Goal: Complete application form: Complete application form

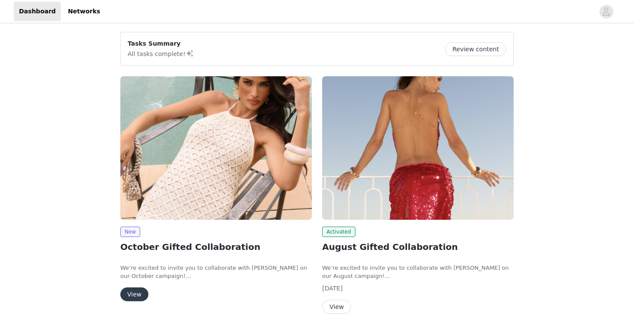
scroll to position [18, 0]
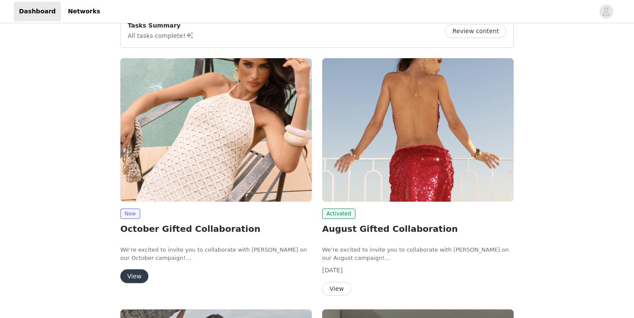
click at [134, 283] on button "View" at bounding box center [134, 277] width 28 height 14
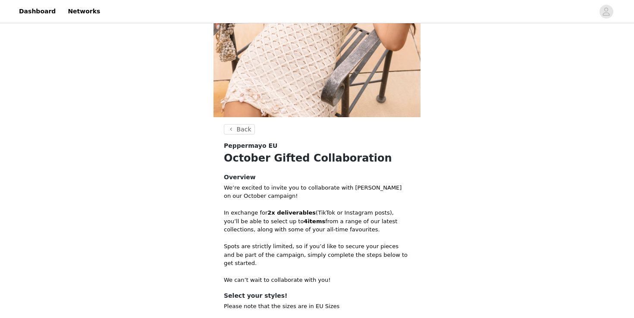
scroll to position [250, 0]
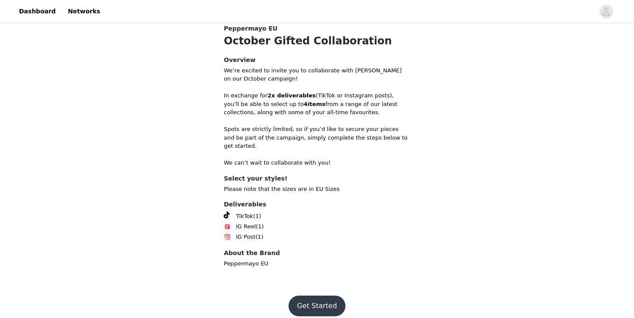
click at [323, 296] on button "Get Started" at bounding box center [317, 306] width 57 height 21
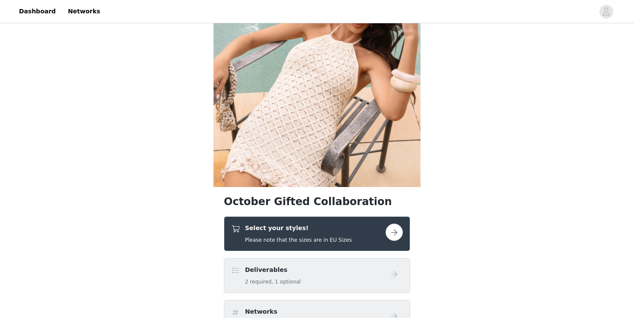
scroll to position [113, 0]
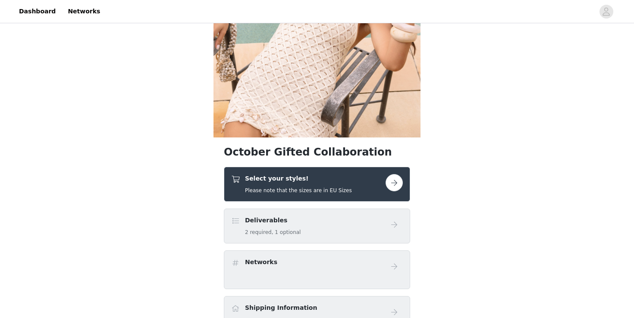
click at [374, 180] on div "Select your styles! Please note that the sizes are in EU Sizes" at bounding box center [308, 184] width 154 height 20
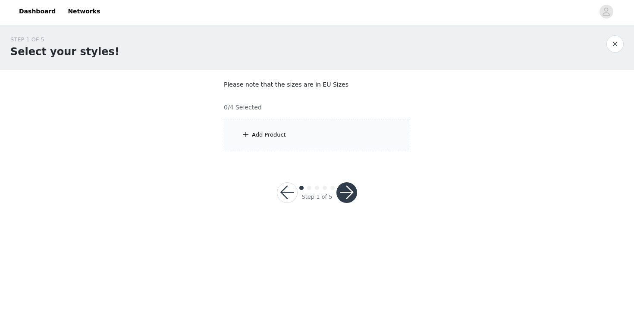
click at [278, 121] on div "Add Product" at bounding box center [317, 135] width 186 height 32
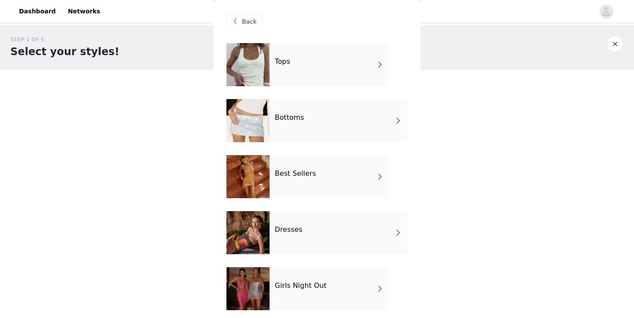
click at [267, 65] on div at bounding box center [248, 64] width 43 height 43
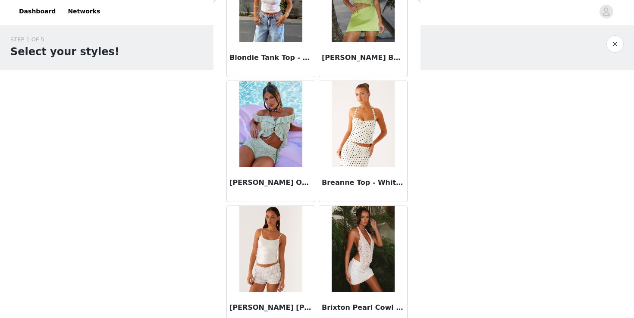
scroll to position [1002, 0]
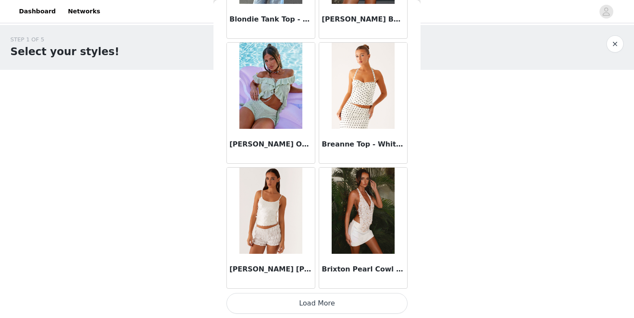
click at [305, 302] on button "Load More" at bounding box center [317, 303] width 181 height 21
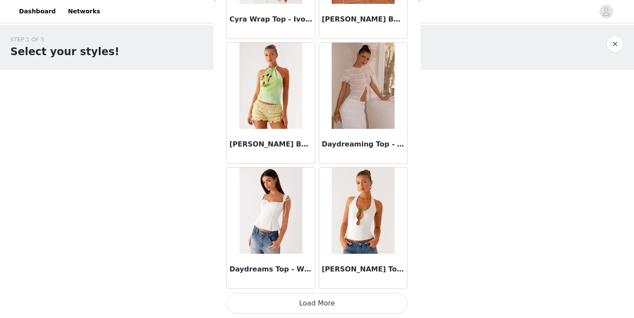
scroll to position [2253, 0]
click at [265, 301] on button "Load More" at bounding box center [317, 304] width 181 height 21
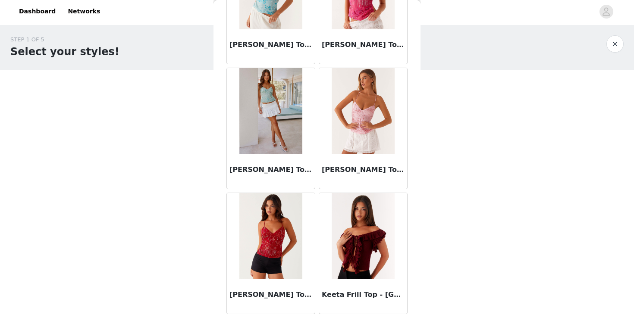
scroll to position [3504, 0]
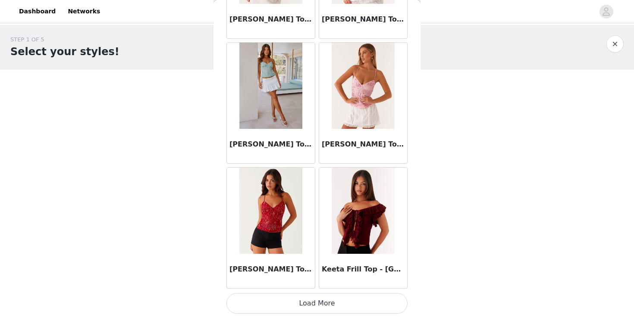
click at [288, 314] on button "Load More" at bounding box center [317, 303] width 181 height 21
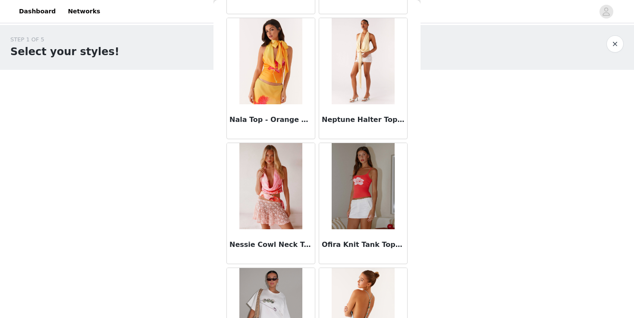
scroll to position [4755, 0]
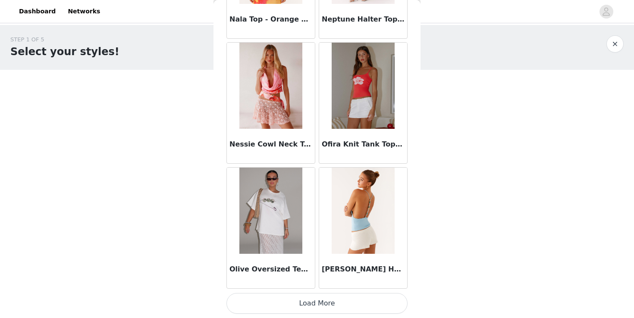
click at [318, 301] on button "Load More" at bounding box center [317, 303] width 181 height 21
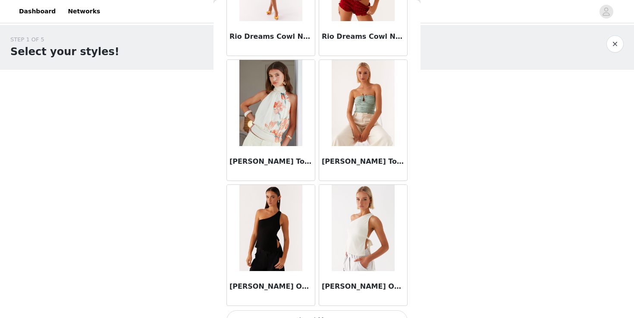
scroll to position [6007, 0]
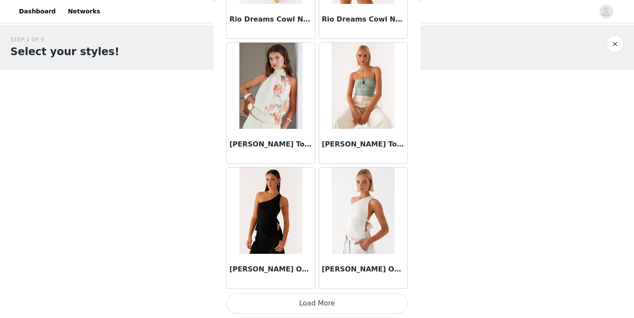
click at [366, 105] on img at bounding box center [363, 86] width 63 height 86
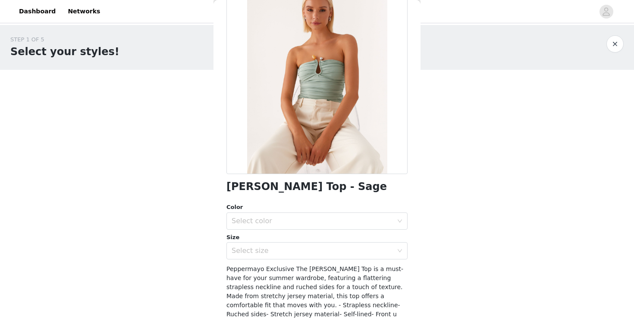
scroll to position [66, 0]
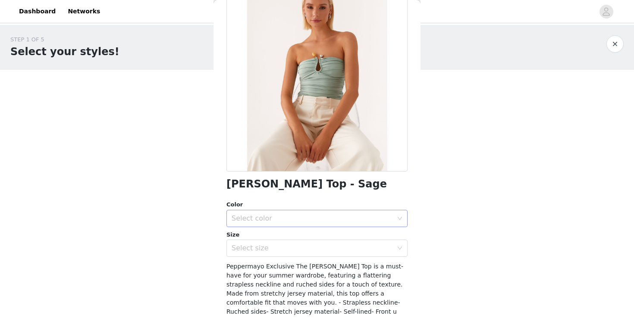
click at [283, 216] on div "Select color" at bounding box center [312, 218] width 161 height 9
click at [281, 234] on li "Sage" at bounding box center [317, 238] width 181 height 14
click at [276, 251] on div "Select size" at bounding box center [312, 248] width 161 height 9
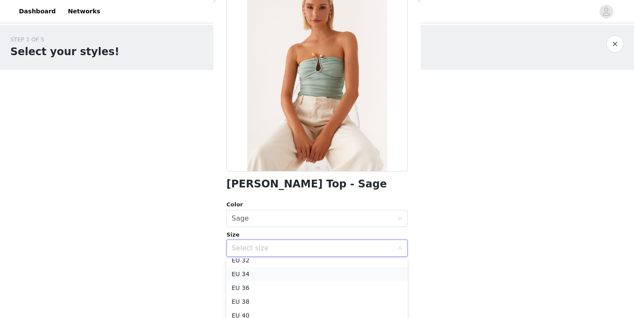
scroll to position [10, 0]
click at [251, 287] on li "EU 36" at bounding box center [317, 285] width 181 height 14
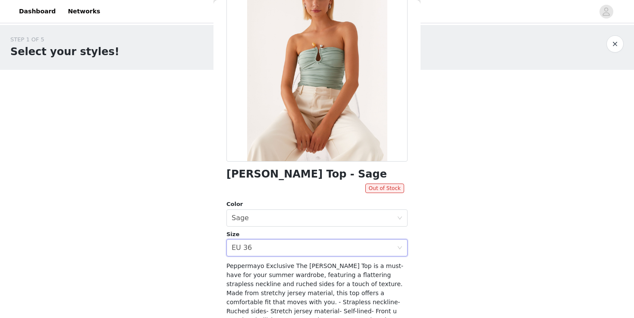
scroll to position [76, 0]
click at [275, 244] on div "Select size EU 36" at bounding box center [314, 247] width 165 height 16
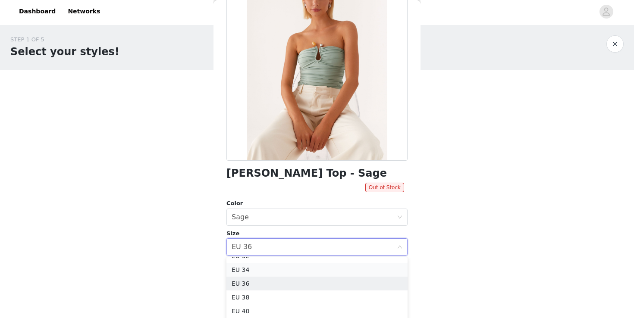
scroll to position [2, 0]
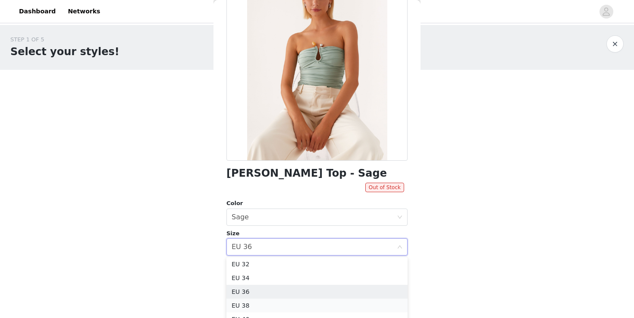
click at [255, 301] on li "EU 38" at bounding box center [317, 306] width 181 height 14
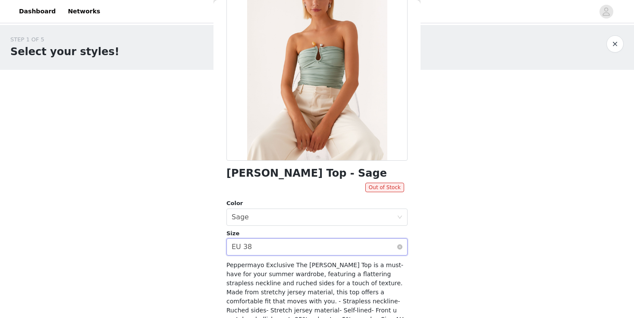
click at [263, 251] on div "Select size EU 38" at bounding box center [314, 247] width 165 height 16
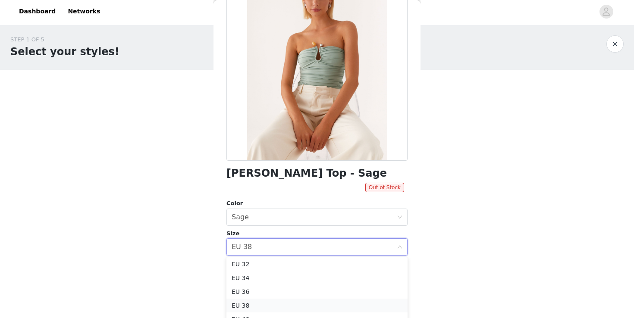
click at [243, 302] on li "EU 38" at bounding box center [317, 306] width 181 height 14
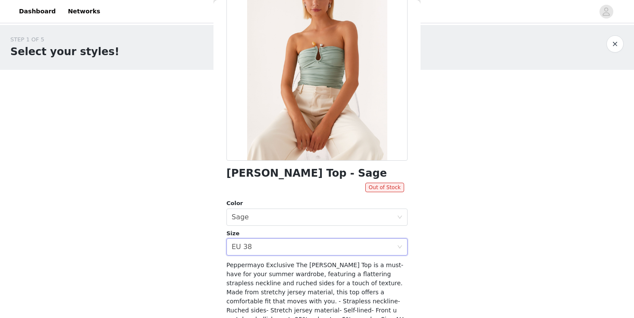
scroll to position [0, 0]
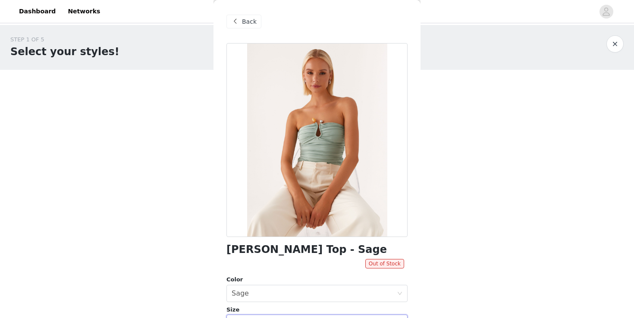
click at [252, 18] on span "Back" at bounding box center [249, 21] width 15 height 9
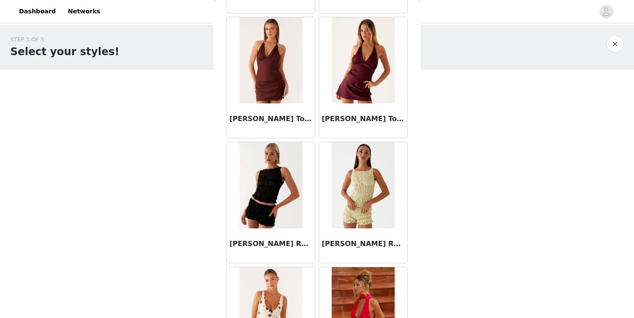
scroll to position [4031, 0]
click at [277, 211] on img at bounding box center [270, 185] width 63 height 86
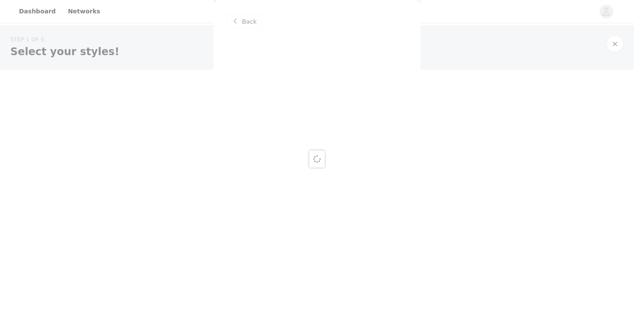
scroll to position [0, 0]
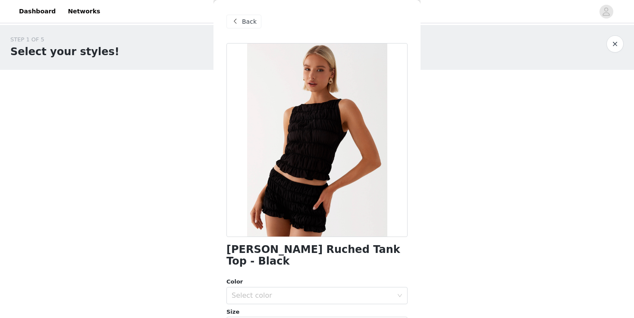
click at [239, 20] on span at bounding box center [235, 21] width 10 height 10
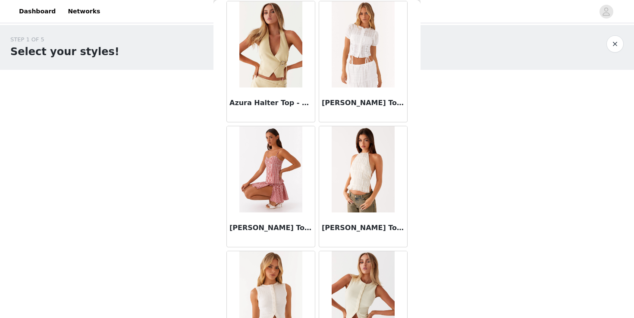
scroll to position [669, 0]
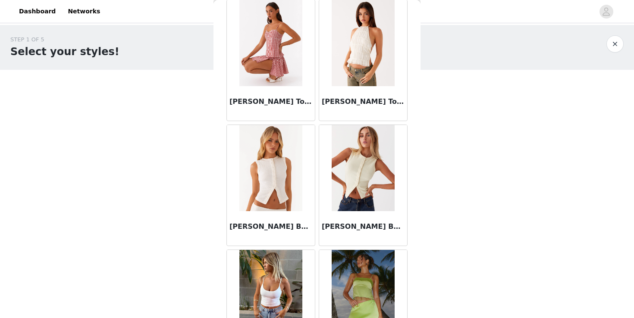
click at [365, 170] on img at bounding box center [363, 168] width 63 height 86
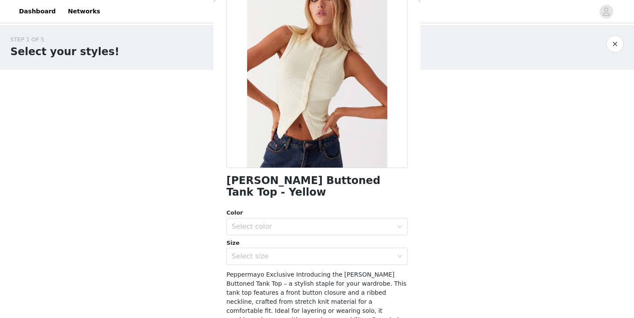
scroll to position [82, 0]
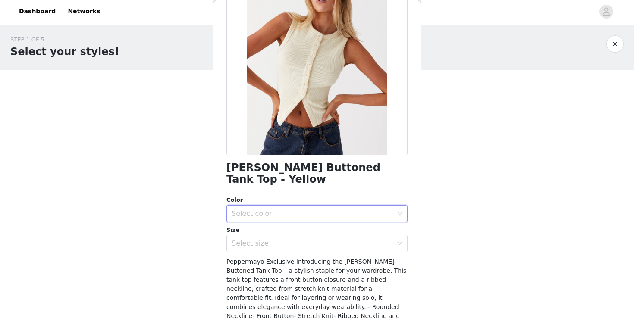
click at [277, 208] on div "Select color" at bounding box center [314, 214] width 165 height 16
click at [267, 223] on li "Ribbed Knit" at bounding box center [317, 221] width 181 height 14
click at [265, 239] on div "Select size" at bounding box center [312, 243] width 161 height 9
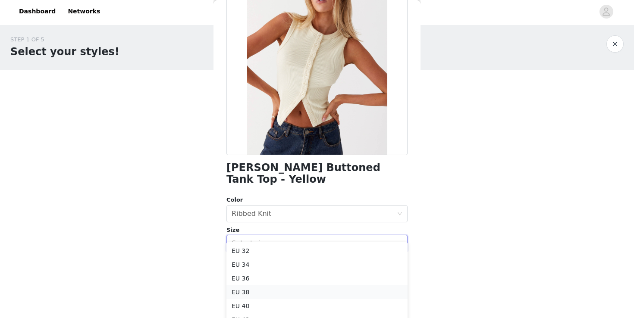
click at [245, 293] on li "EU 38" at bounding box center [317, 293] width 181 height 14
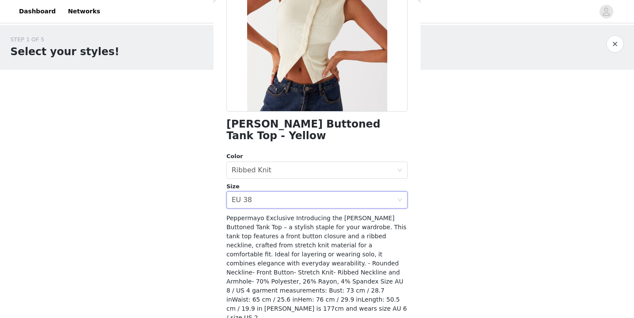
scroll to position [136, 0]
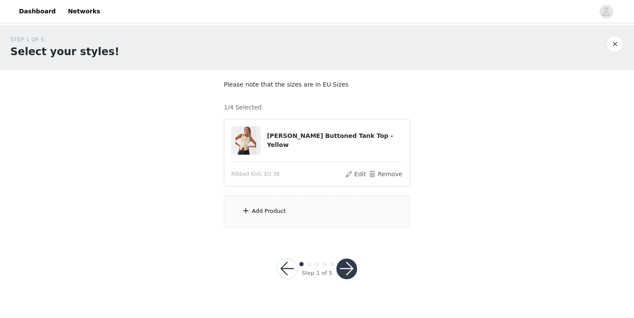
click at [277, 213] on div "Add Product" at bounding box center [269, 211] width 34 height 9
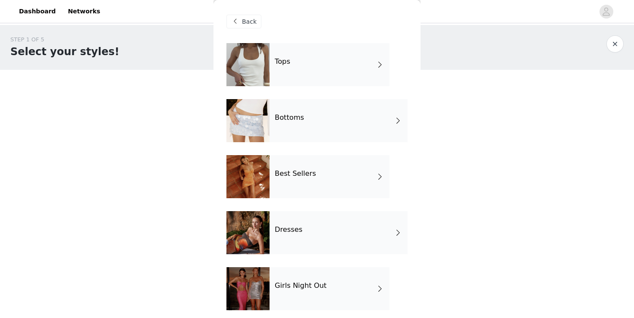
click at [307, 116] on div "Bottoms" at bounding box center [339, 120] width 138 height 43
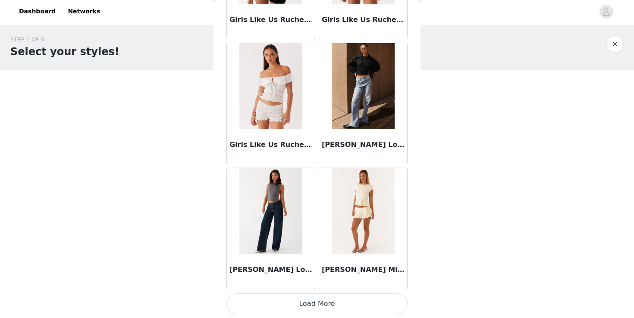
scroll to position [1002, 0]
click at [284, 303] on button "Load More" at bounding box center [317, 303] width 181 height 21
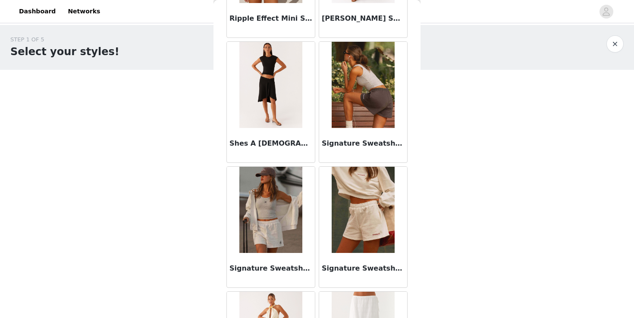
scroll to position [2253, 0]
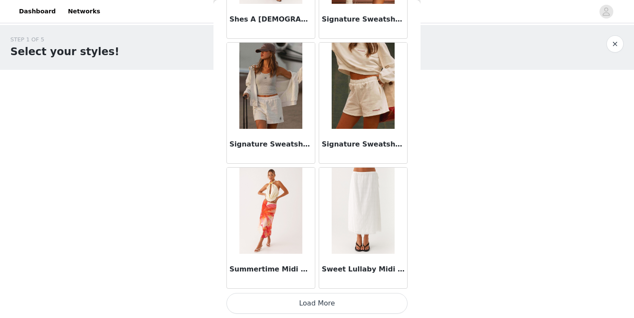
click at [315, 301] on button "Load More" at bounding box center [317, 303] width 181 height 21
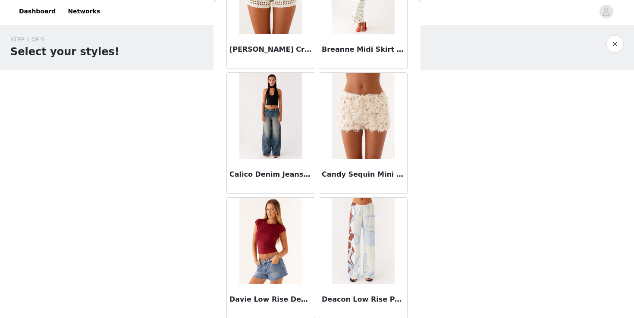
scroll to position [0, 0]
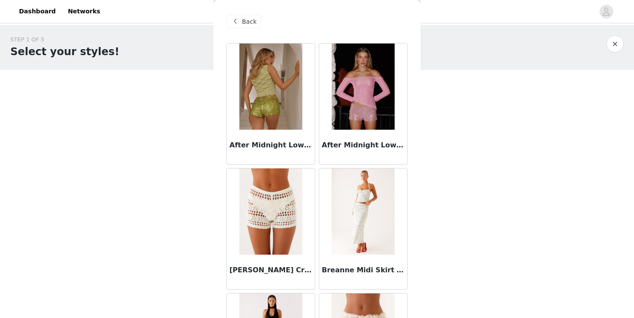
click at [234, 19] on span at bounding box center [235, 21] width 10 height 10
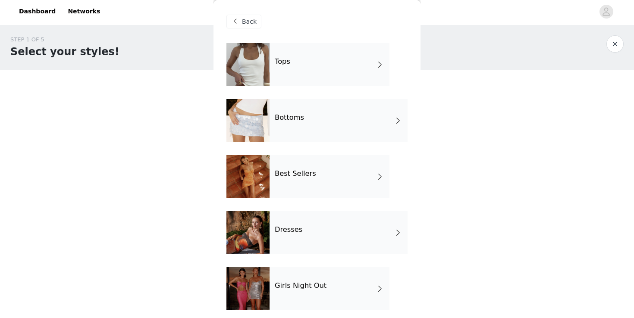
click at [293, 184] on div "Best Sellers" at bounding box center [330, 176] width 120 height 43
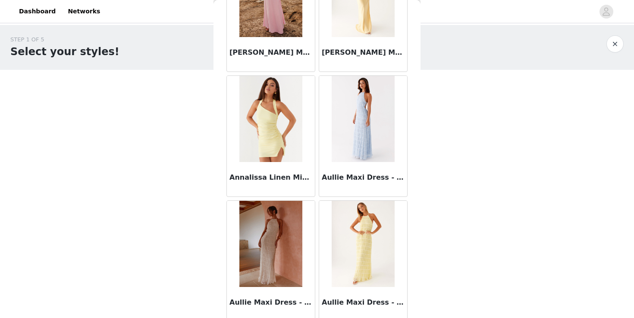
scroll to position [1002, 0]
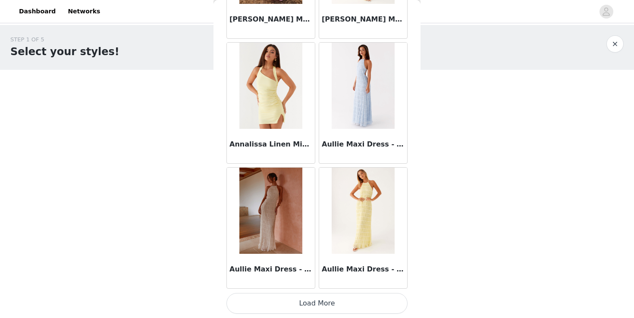
click at [267, 307] on button "Load More" at bounding box center [317, 303] width 181 height 21
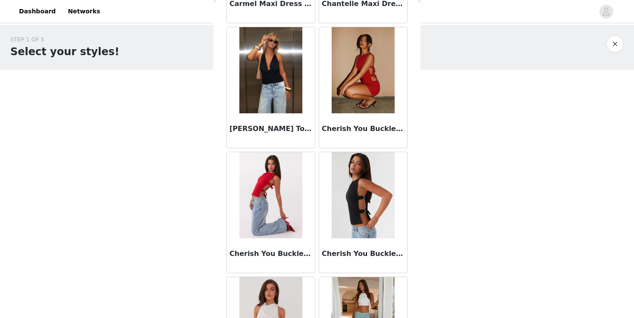
scroll to position [2253, 0]
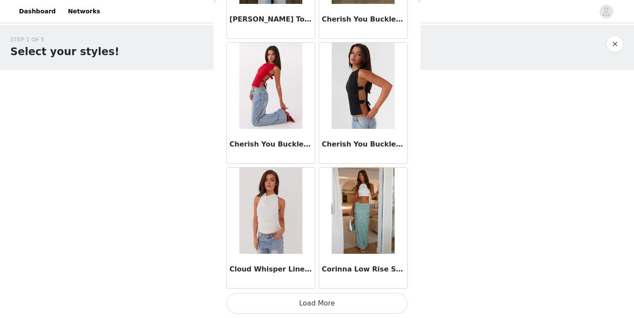
click at [287, 312] on button "Load More" at bounding box center [317, 303] width 181 height 21
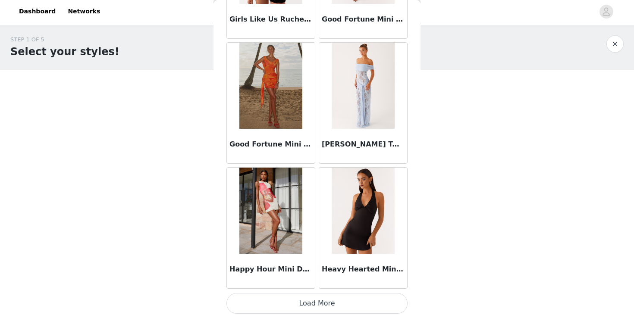
scroll to position [3504, 0]
click at [298, 301] on button "Load More" at bounding box center [317, 304] width 181 height 21
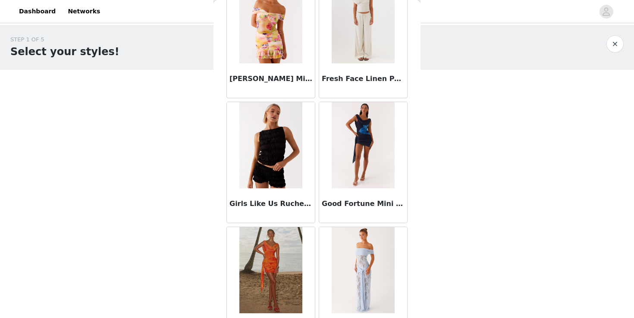
scroll to position [3276, 0]
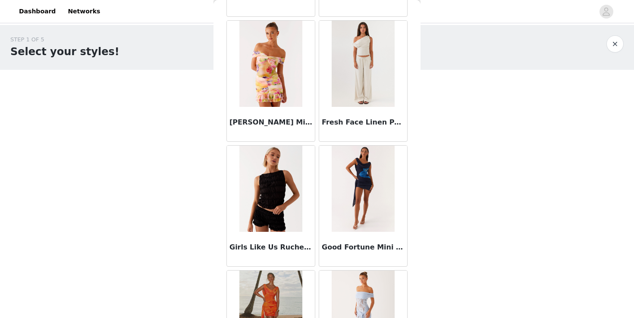
click at [343, 81] on img at bounding box center [363, 64] width 63 height 86
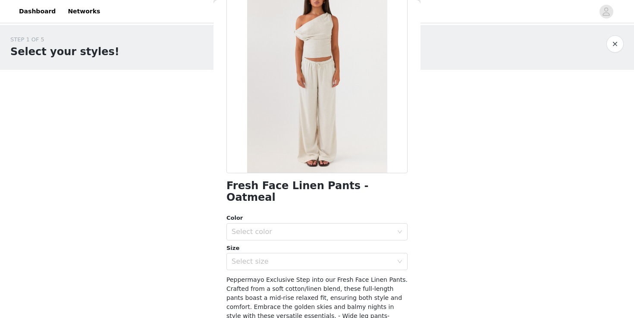
scroll to position [65, 0]
click at [275, 243] on div "Size" at bounding box center [317, 247] width 181 height 9
click at [276, 228] on div "Color Select color Size Select size" at bounding box center [317, 241] width 181 height 57
click at [277, 226] on div "Select color" at bounding box center [314, 231] width 165 height 16
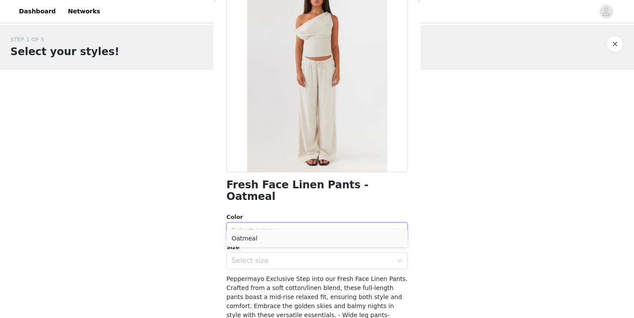
click at [265, 237] on li "Oatmeal" at bounding box center [317, 239] width 181 height 14
click at [264, 254] on div "Select size" at bounding box center [314, 261] width 165 height 16
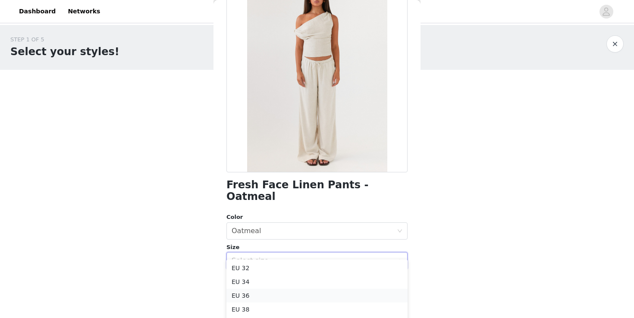
click at [251, 302] on li "EU 36" at bounding box center [317, 296] width 181 height 14
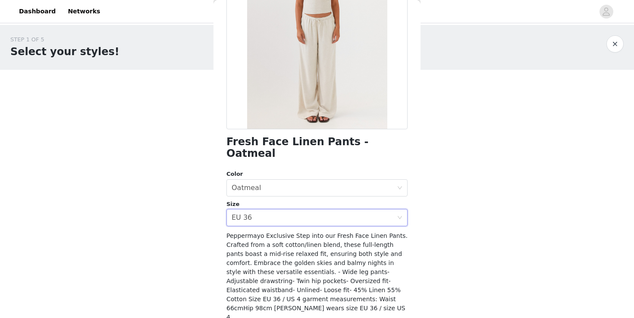
scroll to position [109, 0]
click at [286, 211] on div "Select size EU 36" at bounding box center [314, 217] width 165 height 16
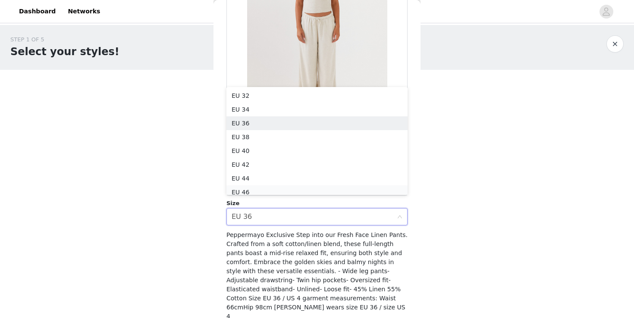
scroll to position [4, 0]
click at [255, 133] on li "EU 38" at bounding box center [317, 133] width 181 height 14
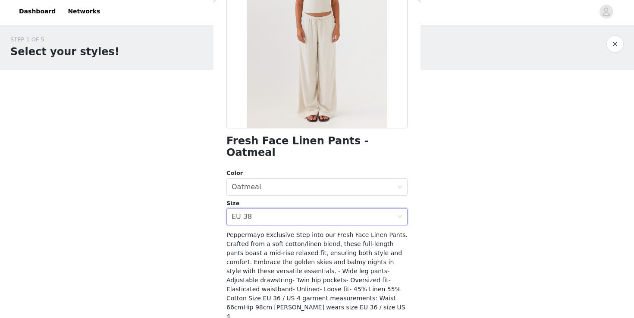
scroll to position [127, 0]
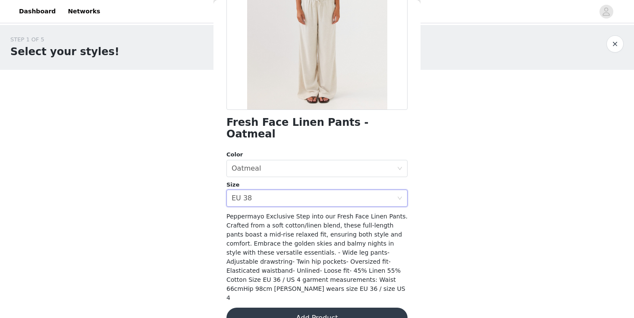
click at [330, 308] on button "Add Product" at bounding box center [317, 318] width 181 height 21
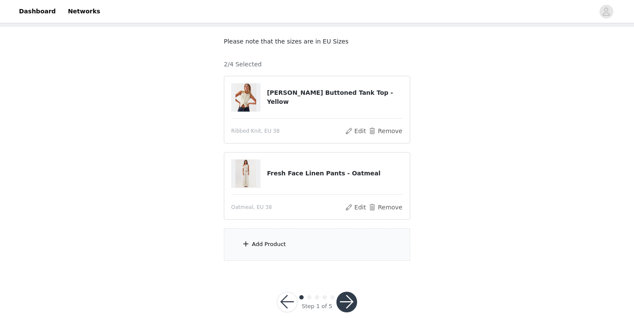
scroll to position [41, 0]
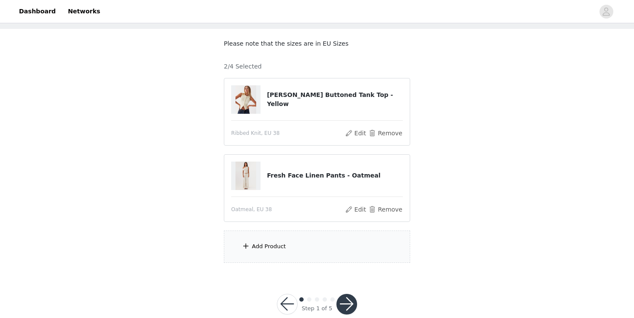
click at [296, 258] on div "Add Product" at bounding box center [317, 247] width 186 height 32
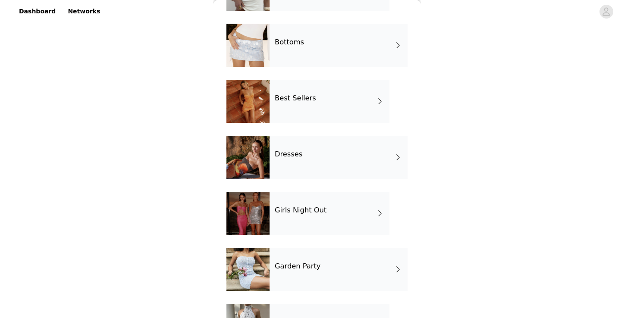
scroll to position [66, 0]
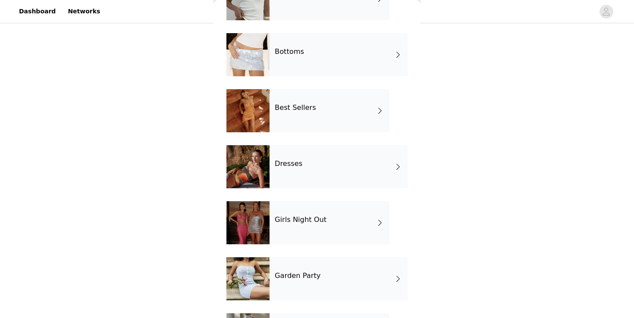
click at [293, 118] on div "Best Sellers" at bounding box center [330, 110] width 120 height 43
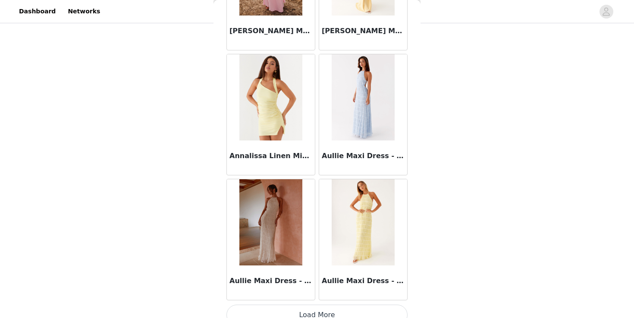
scroll to position [1002, 0]
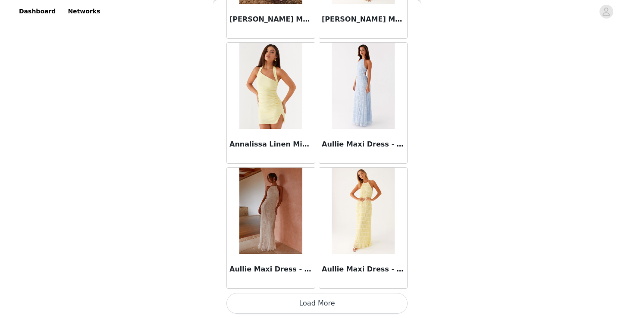
click at [284, 299] on button "Load More" at bounding box center [317, 303] width 181 height 21
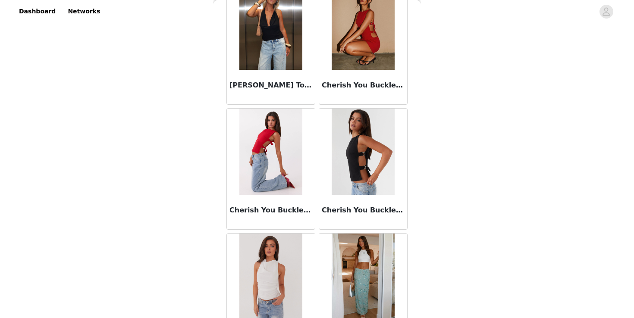
scroll to position [2253, 0]
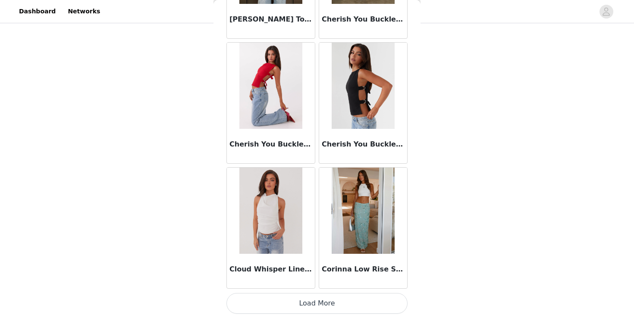
click at [297, 297] on button "Load More" at bounding box center [317, 303] width 181 height 21
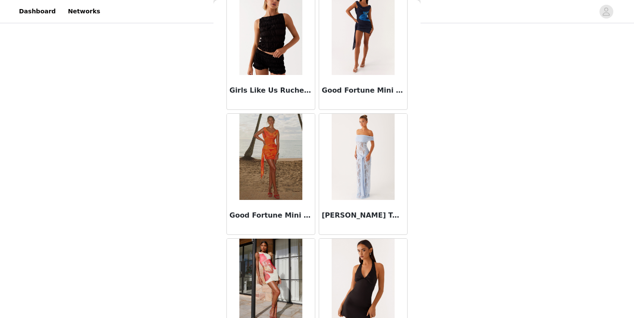
scroll to position [3504, 0]
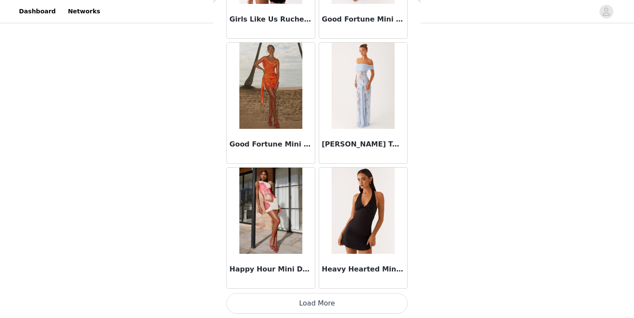
click at [289, 305] on button "Load More" at bounding box center [317, 303] width 181 height 21
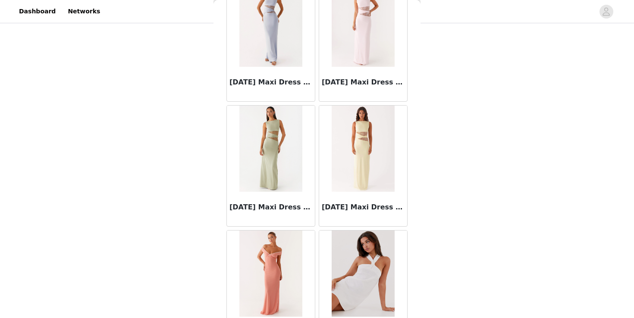
scroll to position [4755, 0]
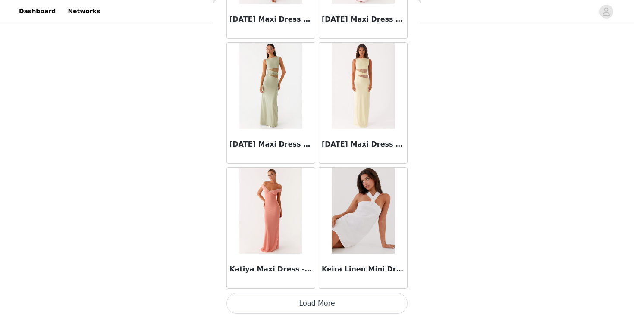
click at [293, 310] on button "Load More" at bounding box center [317, 303] width 181 height 21
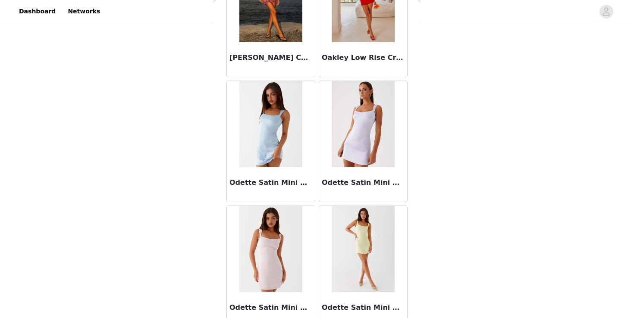
scroll to position [6007, 0]
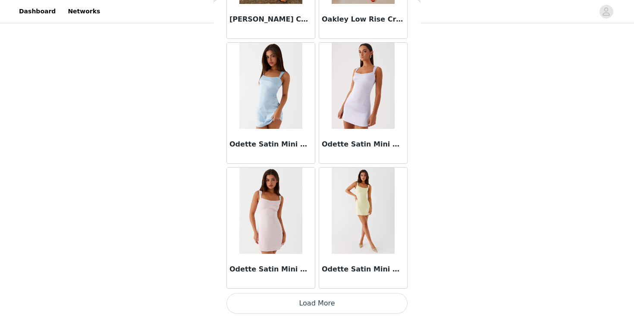
click at [321, 306] on button "Load More" at bounding box center [317, 303] width 181 height 21
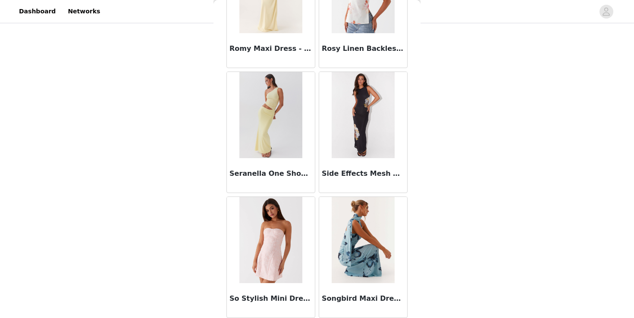
scroll to position [7258, 0]
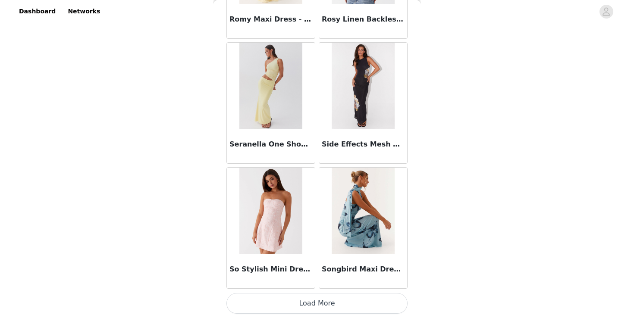
click at [256, 305] on button "Load More" at bounding box center [317, 303] width 181 height 21
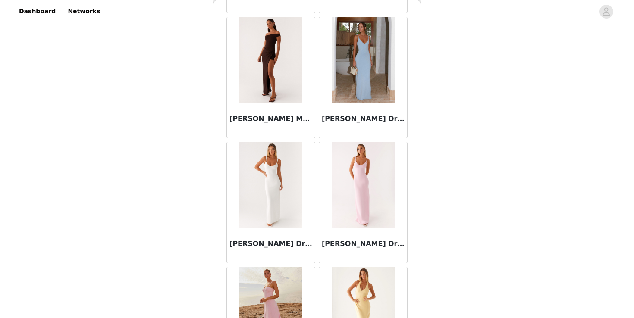
scroll to position [0, 0]
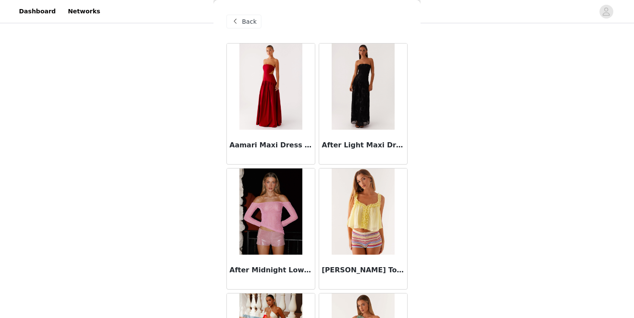
click at [240, 18] on span at bounding box center [235, 21] width 10 height 10
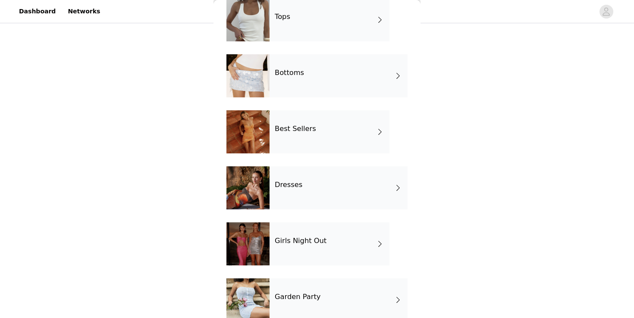
scroll to position [49, 0]
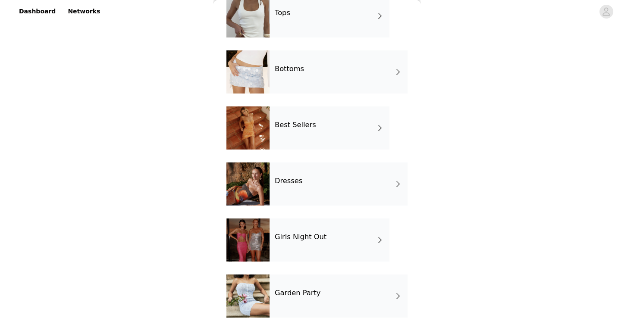
click at [275, 190] on div "Dresses" at bounding box center [339, 184] width 138 height 43
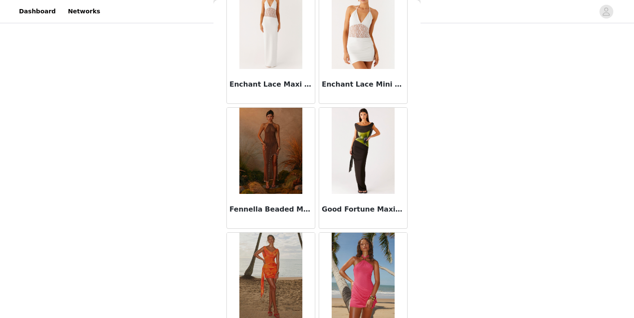
scroll to position [1002, 0]
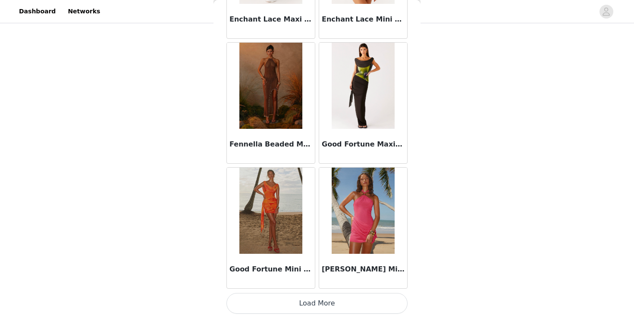
click at [300, 305] on button "Load More" at bounding box center [317, 303] width 181 height 21
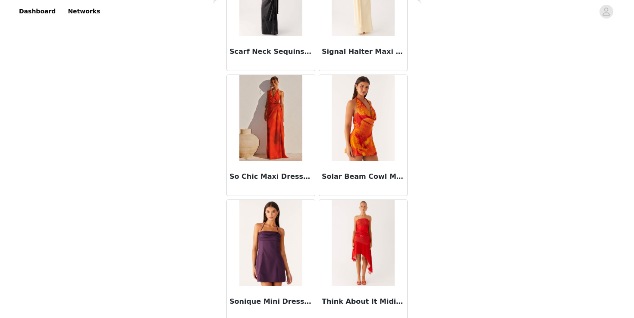
scroll to position [2253, 0]
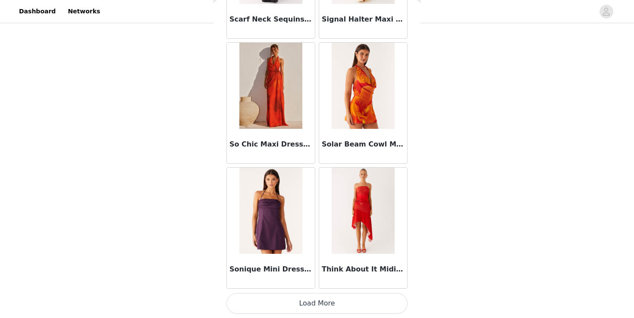
click at [307, 305] on button "Load More" at bounding box center [317, 303] width 181 height 21
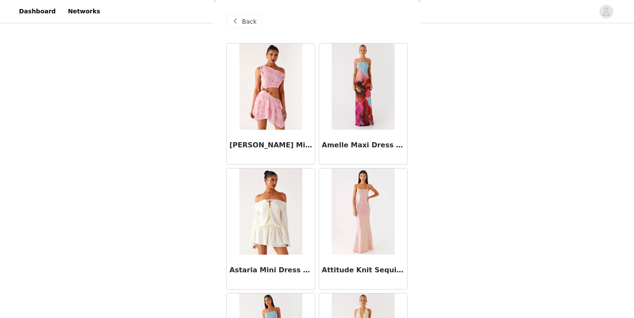
scroll to position [0, 0]
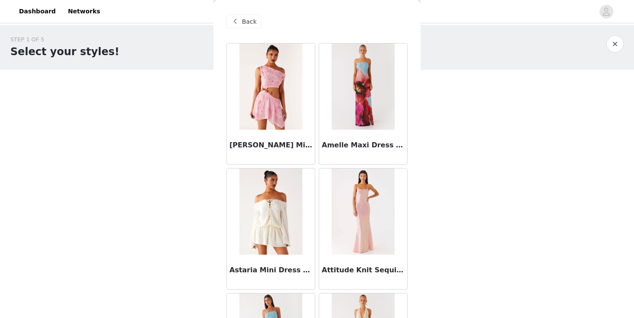
click at [241, 20] on div "Back" at bounding box center [244, 22] width 35 height 14
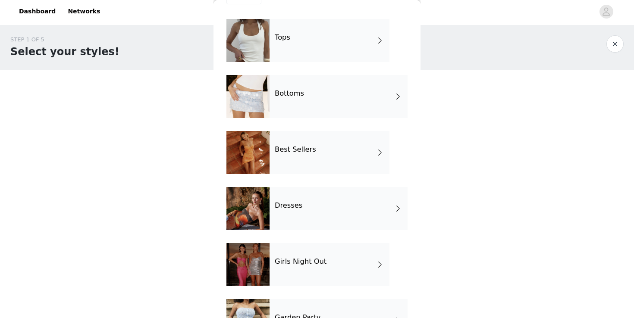
scroll to position [117, 0]
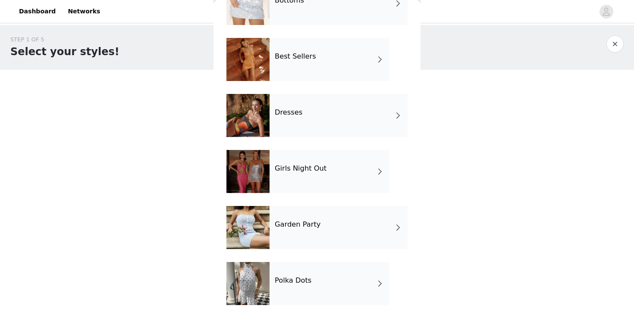
click at [258, 231] on div at bounding box center [248, 227] width 43 height 43
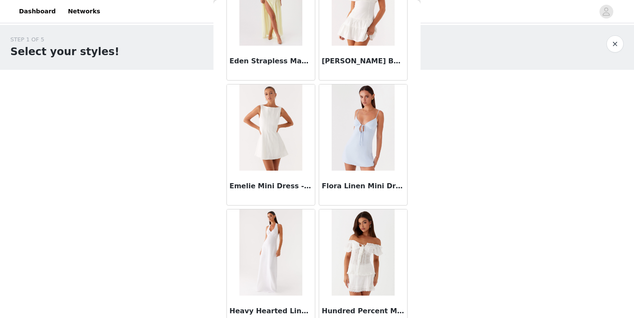
scroll to position [1002, 0]
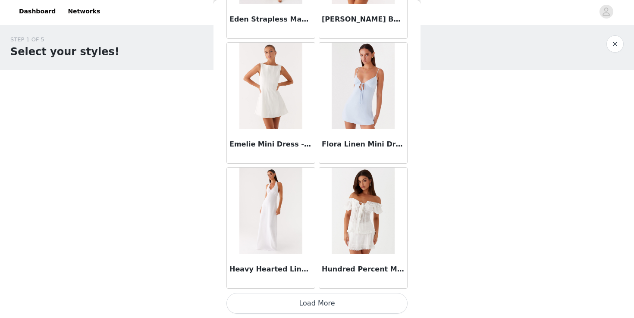
click at [338, 302] on button "Load More" at bounding box center [317, 303] width 181 height 21
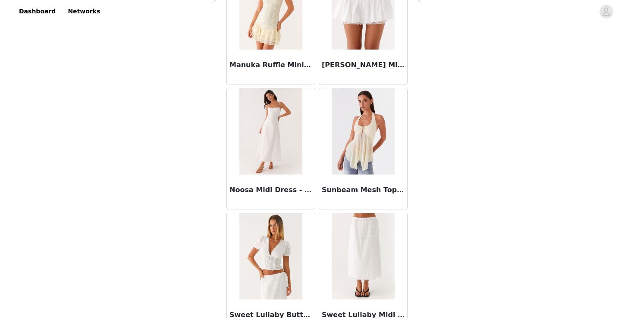
scroll to position [1706, 0]
click at [278, 151] on img at bounding box center [270, 132] width 63 height 86
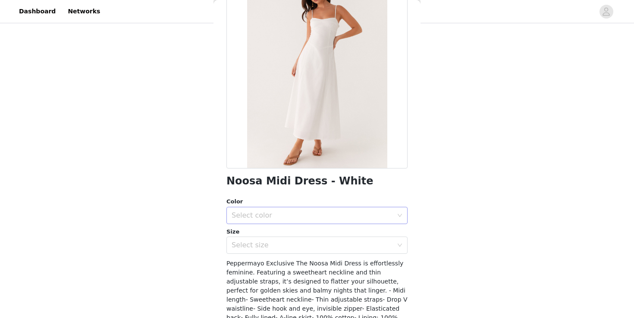
scroll to position [76, 0]
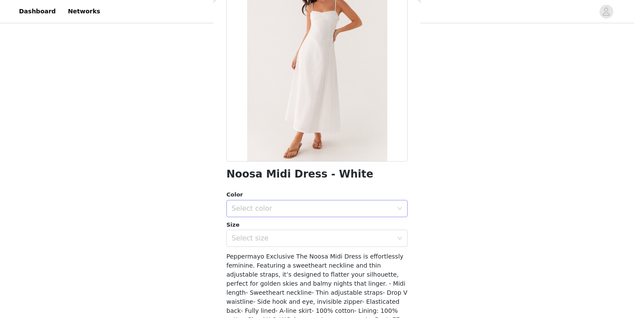
click at [273, 207] on div "Select color" at bounding box center [312, 209] width 161 height 9
click at [264, 229] on li "White" at bounding box center [317, 228] width 181 height 14
click at [263, 236] on div "Select size" at bounding box center [312, 238] width 161 height 9
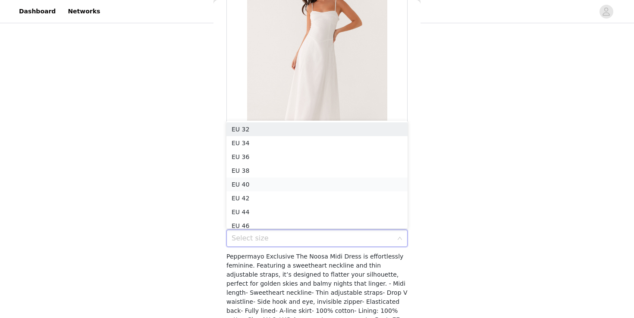
scroll to position [4, 0]
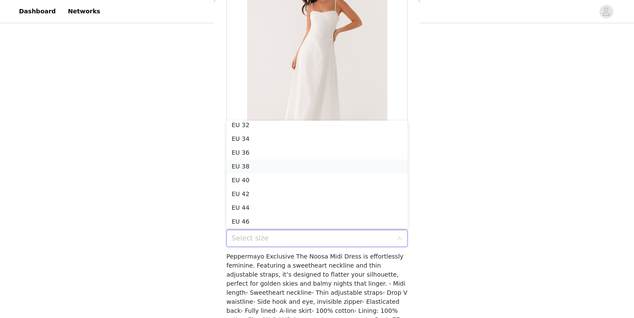
click at [264, 167] on li "EU 38" at bounding box center [317, 167] width 181 height 14
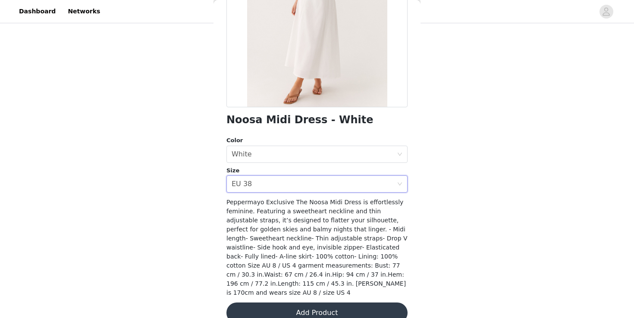
scroll to position [136, 0]
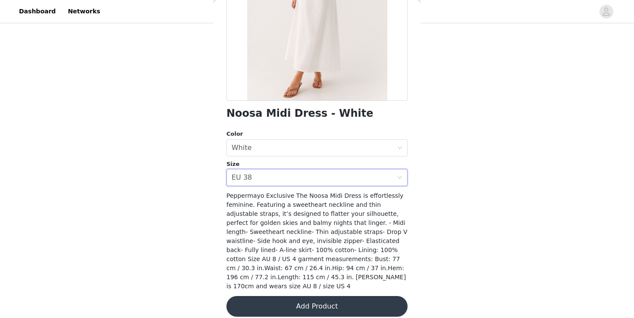
click at [293, 297] on button "Add Product" at bounding box center [317, 306] width 181 height 21
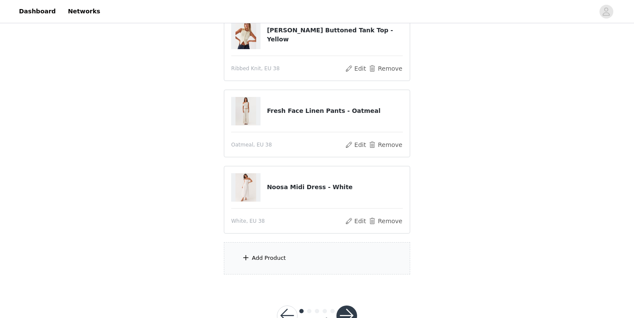
scroll to position [134, 0]
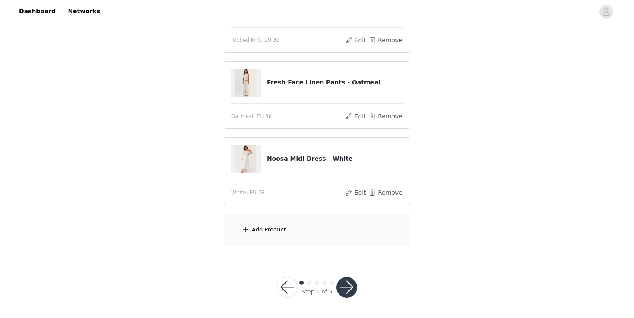
click at [252, 235] on div "Add Product" at bounding box center [317, 230] width 186 height 32
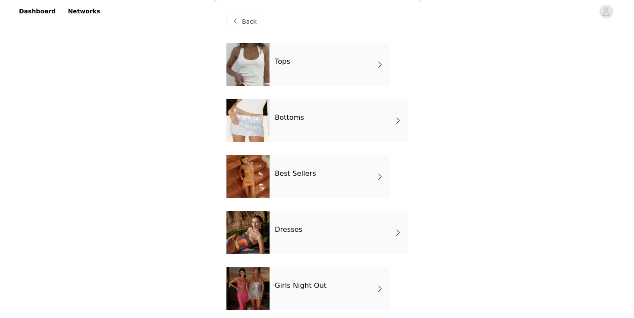
scroll to position [117, 0]
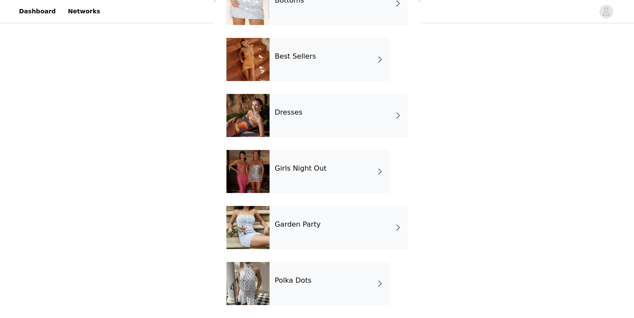
click at [265, 296] on div at bounding box center [248, 283] width 43 height 43
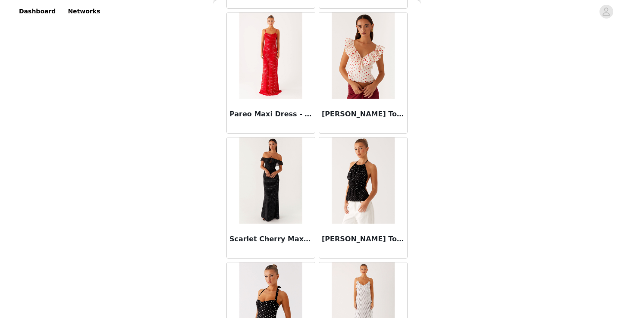
scroll to position [474, 0]
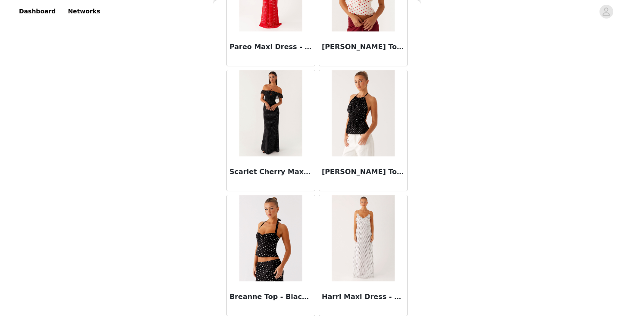
click at [359, 216] on img at bounding box center [363, 238] width 63 height 86
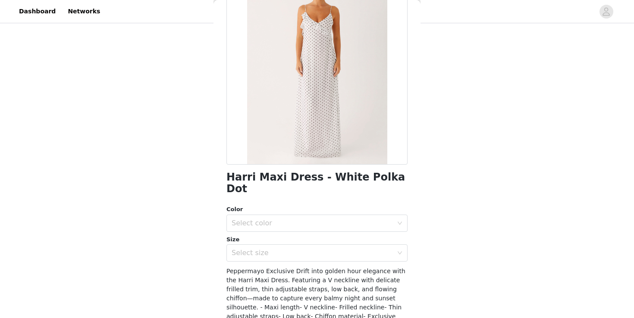
scroll to position [93, 0]
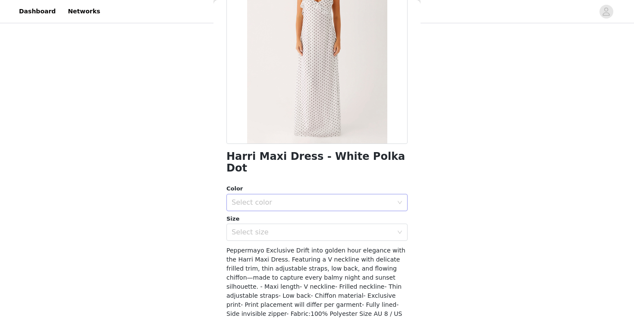
click at [271, 198] on div "Select color" at bounding box center [312, 202] width 161 height 9
click at [266, 213] on li "White Polka Dot" at bounding box center [317, 210] width 181 height 14
click at [265, 228] on div "Select size" at bounding box center [312, 232] width 161 height 9
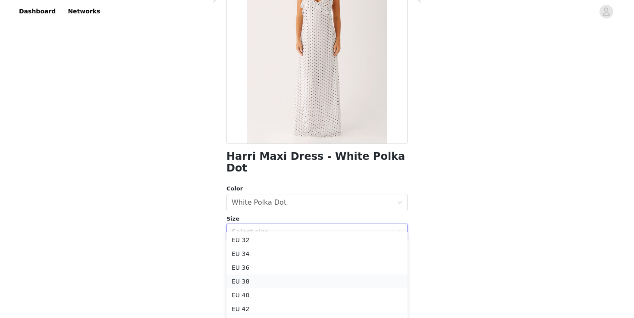
click at [247, 280] on li "EU 38" at bounding box center [317, 282] width 181 height 14
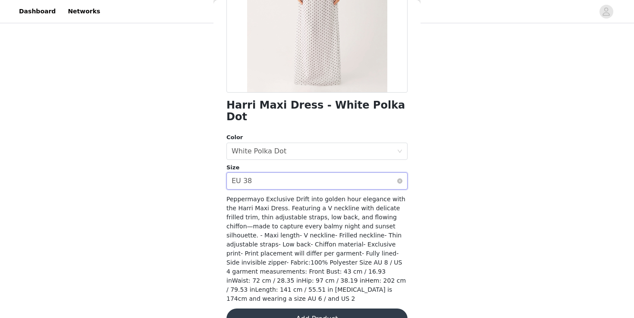
scroll to position [145, 0]
click at [286, 308] on button "Add Product" at bounding box center [317, 318] width 181 height 21
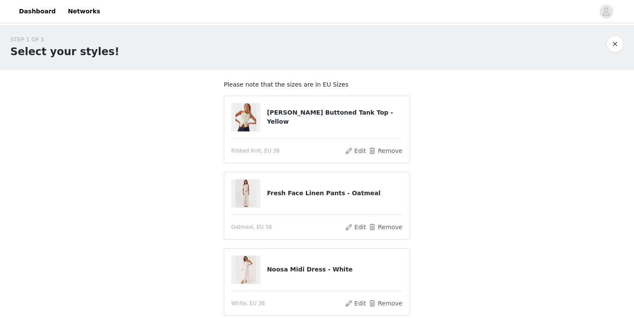
scroll to position [155, 0]
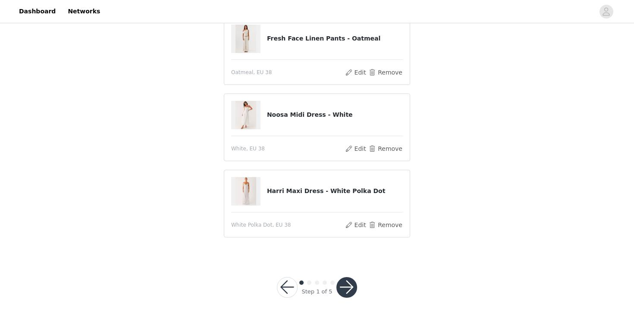
click at [342, 287] on button "button" at bounding box center [347, 287] width 21 height 21
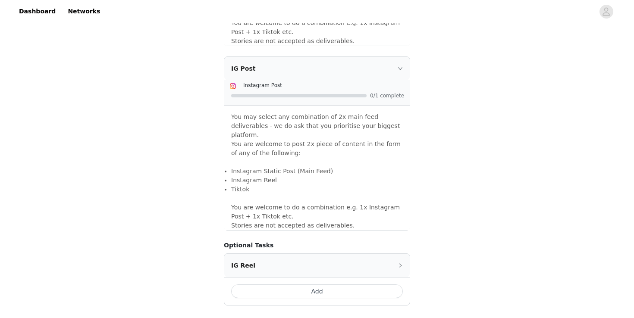
scroll to position [768, 0]
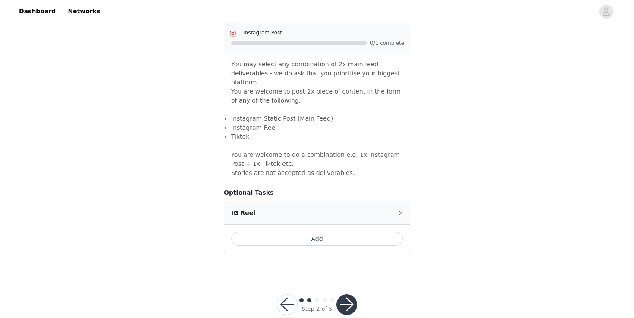
click at [349, 295] on button "button" at bounding box center [347, 305] width 21 height 21
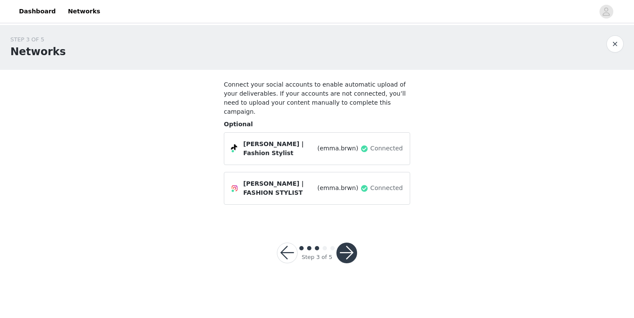
click at [351, 252] on button "button" at bounding box center [347, 253] width 21 height 21
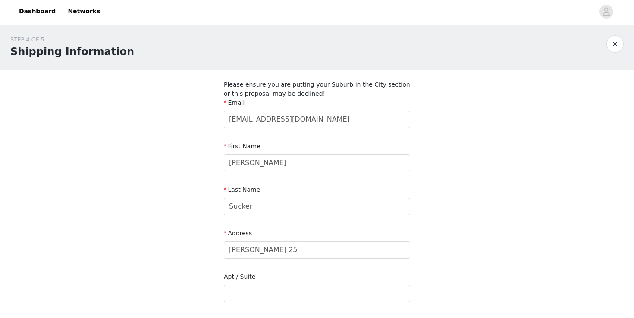
scroll to position [244, 0]
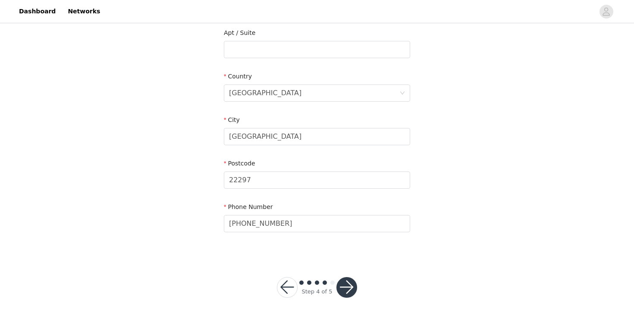
click at [346, 284] on button "button" at bounding box center [347, 287] width 21 height 21
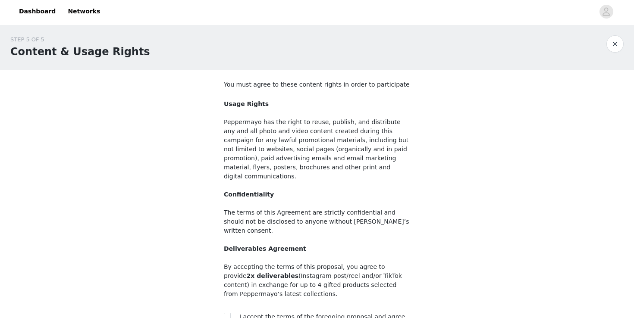
scroll to position [80, 0]
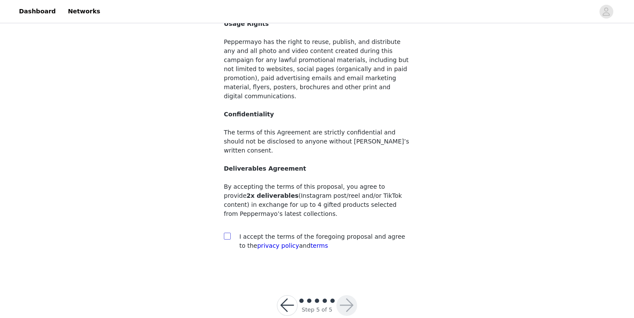
click at [225, 233] on input "checkbox" at bounding box center [227, 236] width 6 height 6
checkbox input "true"
click at [347, 296] on button "button" at bounding box center [347, 306] width 21 height 21
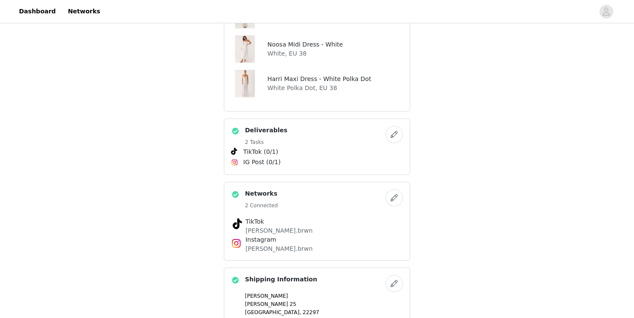
scroll to position [677, 0]
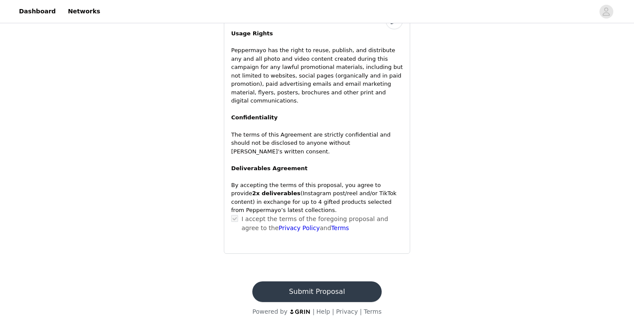
click at [282, 282] on button "Submit Proposal" at bounding box center [316, 292] width 129 height 21
